Goal: Transaction & Acquisition: Purchase product/service

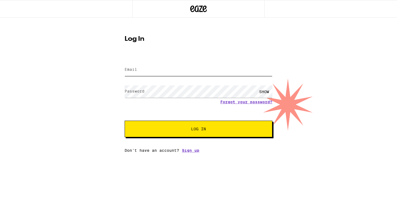
type input "[PERSON_NAME][EMAIL_ADDRESS][DOMAIN_NAME]"
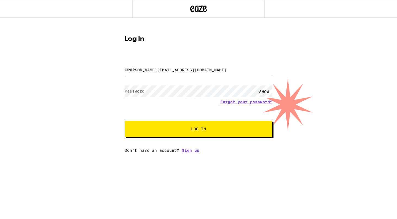
click at [198, 129] on button "Log In" at bounding box center [199, 129] width 148 height 17
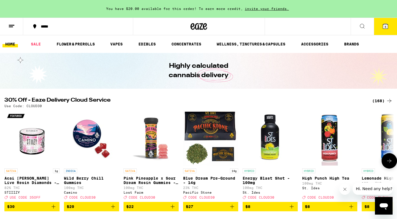
click at [390, 163] on icon at bounding box center [389, 161] width 7 height 7
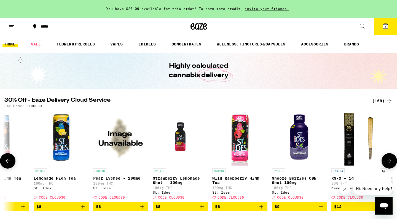
click at [390, 162] on icon at bounding box center [389, 161] width 7 height 7
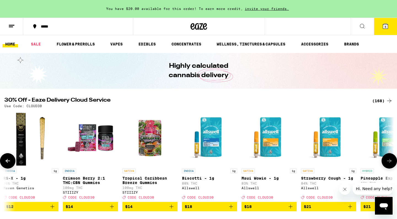
click at [390, 162] on icon at bounding box center [389, 161] width 7 height 7
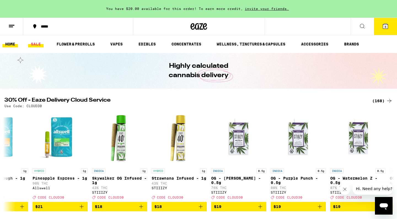
click at [41, 43] on link "SALE" at bounding box center [35, 44] width 15 height 7
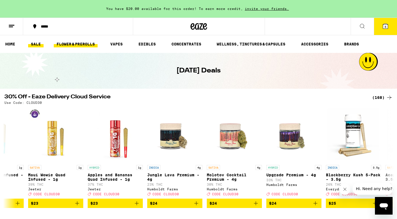
click at [72, 45] on link "FLOWER & PREROLLS" at bounding box center [76, 44] width 44 height 7
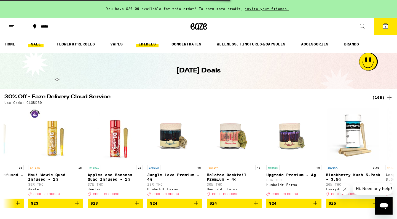
click at [153, 45] on link "EDIBLES" at bounding box center [147, 44] width 23 height 7
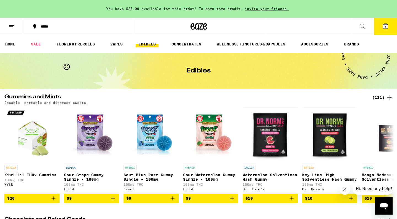
click at [381, 98] on div "(111)" at bounding box center [382, 97] width 20 height 7
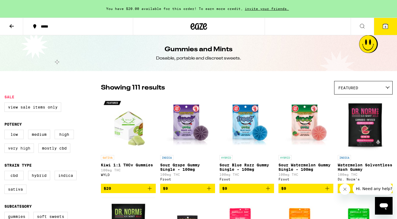
click at [24, 150] on label "Very High" at bounding box center [18, 148] width 29 height 9
click at [6, 131] on input "Very High" at bounding box center [6, 131] width 0 height 0
checkbox input "true"
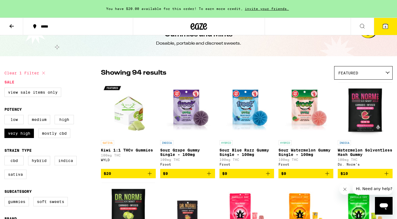
scroll to position [18, 0]
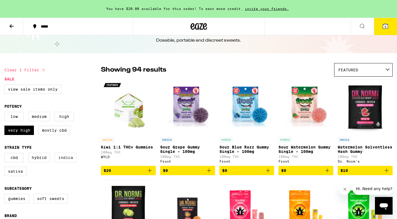
click at [69, 161] on label "Indica" at bounding box center [66, 157] width 22 height 9
click at [6, 154] on input "Indica" at bounding box center [6, 154] width 0 height 0
checkbox input "true"
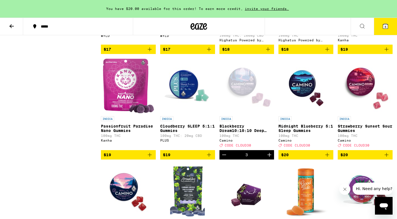
scroll to position [345, 0]
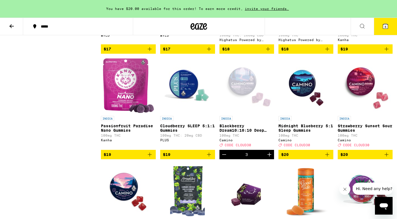
click at [171, 133] on p "Cloudberry SLEEP 5:1:1 Gummies" at bounding box center [187, 128] width 55 height 9
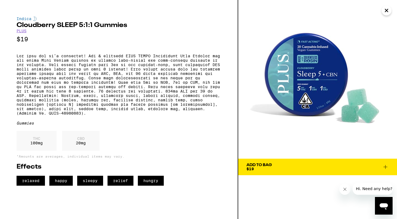
click at [299, 164] on span "Add To Bag $19" at bounding box center [317, 167] width 142 height 8
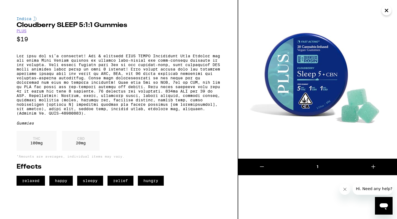
click at [388, 11] on icon "Close" at bounding box center [386, 10] width 7 height 8
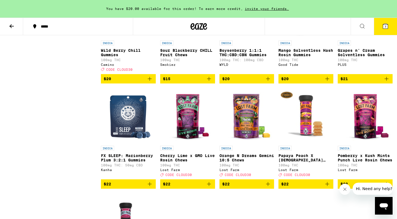
scroll to position [528, 0]
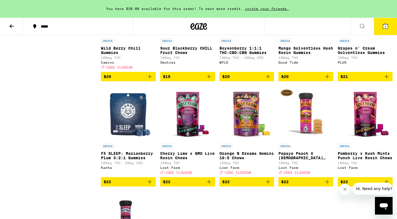
click at [131, 125] on img "Open page for FX SLEEP: Marionberry Plum 3:2:1 Gummies from Kanha" at bounding box center [128, 113] width 46 height 55
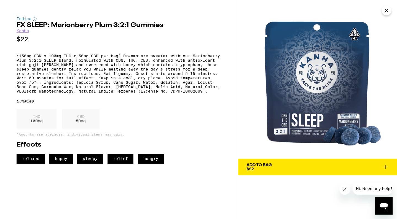
click at [324, 166] on span "Add To Bag $22" at bounding box center [317, 167] width 142 height 8
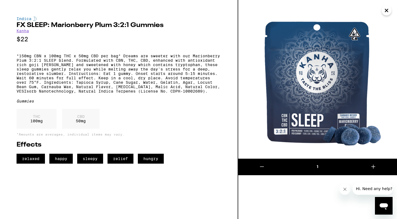
click at [387, 13] on icon "Close" at bounding box center [386, 10] width 7 height 8
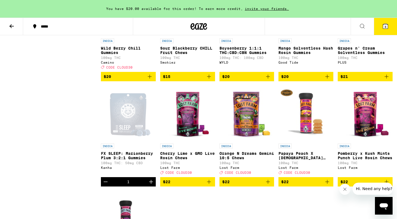
click at [383, 31] on button "8" at bounding box center [385, 26] width 23 height 17
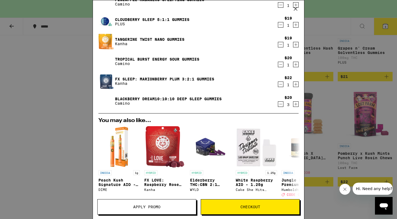
scroll to position [43, 0]
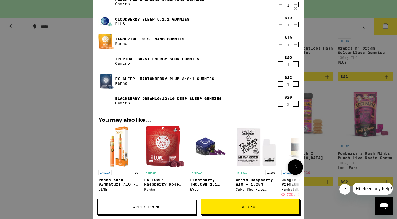
click at [108, 184] on p "Peach Kush Signature AIO - 1g" at bounding box center [118, 182] width 41 height 9
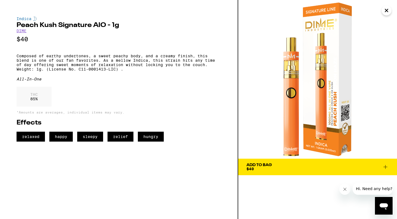
click at [21, 32] on link "DIME" at bounding box center [22, 31] width 10 height 4
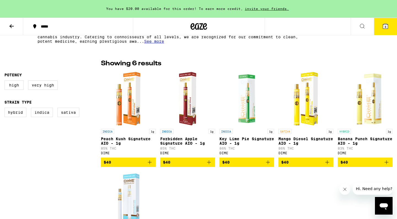
scroll to position [123, 0]
click at [42, 83] on label "Very High" at bounding box center [42, 84] width 29 height 9
click at [6, 82] on input "Very High" at bounding box center [6, 81] width 0 height 0
checkbox input "true"
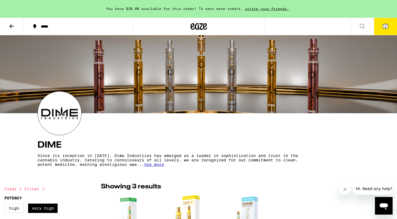
click at [196, 26] on icon at bounding box center [198, 26] width 17 height 10
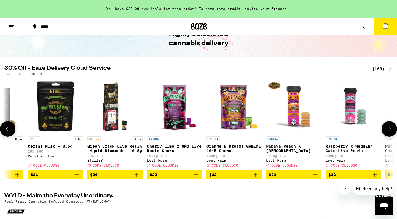
scroll to position [0, 2301]
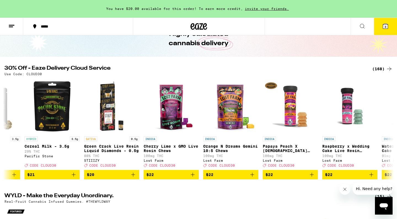
click at [390, 27] on button "8" at bounding box center [385, 26] width 23 height 17
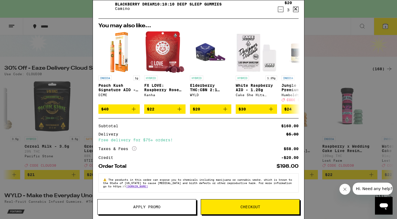
scroll to position [142, 0]
click at [148, 209] on span "Apply Promo" at bounding box center [146, 207] width 27 height 4
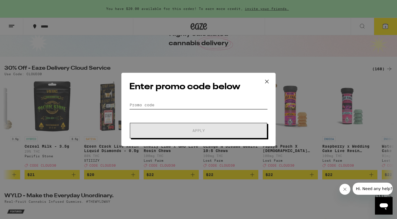
click at [137, 107] on input "Promo Code" at bounding box center [198, 105] width 138 height 8
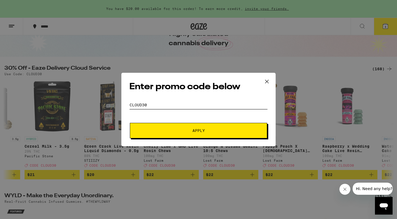
type input "CLOUD30"
click at [201, 130] on span "Apply" at bounding box center [198, 131] width 12 height 4
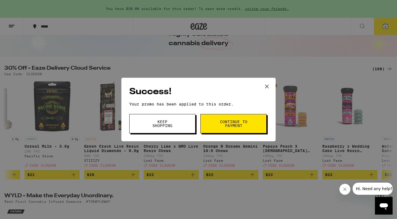
click at [234, 123] on span "Continue to payment" at bounding box center [233, 124] width 28 height 8
